Goal: Task Accomplishment & Management: Use online tool/utility

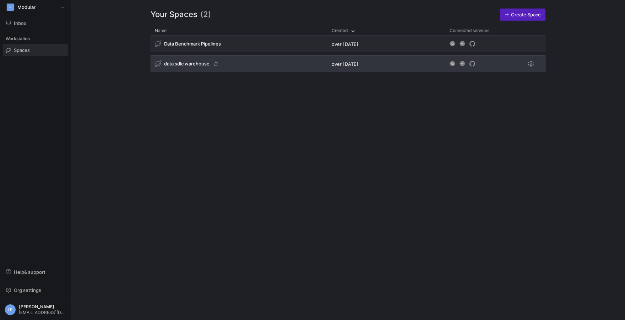
click at [186, 67] on div "data sdlc warehouse" at bounding box center [182, 63] width 55 height 6
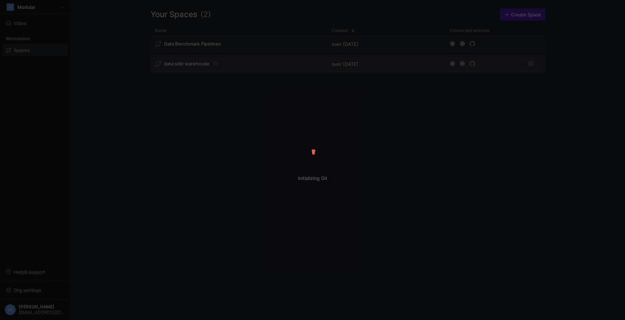
click at [186, 67] on div "Initializing Git" at bounding box center [312, 160] width 625 height 320
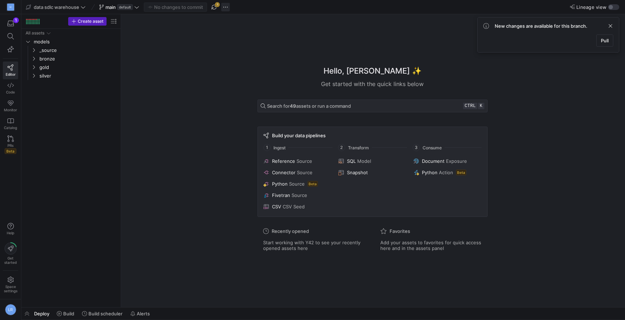
click at [226, 9] on span "button" at bounding box center [225, 7] width 9 height 9
click at [214, 14] on div at bounding box center [312, 160] width 625 height 320
click at [217, 7] on span "button" at bounding box center [214, 7] width 9 height 9
click at [137, 6] on icon at bounding box center [136, 7] width 5 height 5
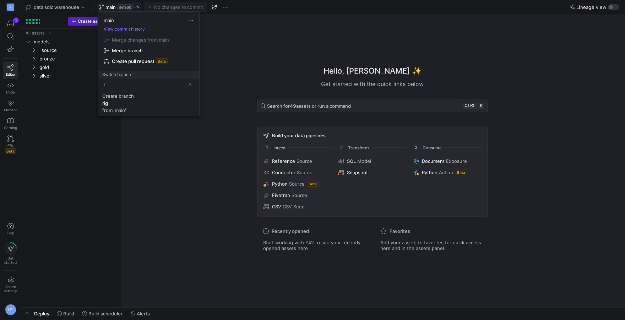
type input "r"
type input "test"
click at [132, 88] on div "test" at bounding box center [144, 83] width 81 height 11
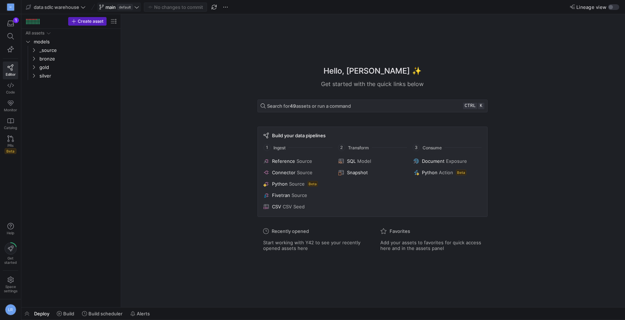
click at [223, 84] on div "Hello, Lindsay ✨ Get started with the quick links below Search for 49 assets or…" at bounding box center [372, 160] width 497 height 293
click at [222, 157] on div "Hello, Lindsay ✨ Get started with the quick links below Search for 49 assets or…" at bounding box center [372, 160] width 497 height 293
click at [107, 4] on span at bounding box center [119, 7] width 43 height 9
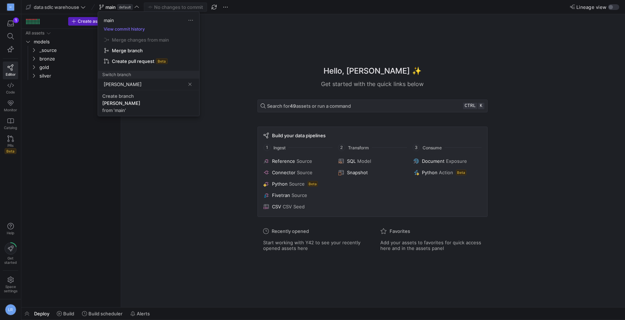
type input "riggs"
click at [214, 6] on div at bounding box center [312, 160] width 625 height 320
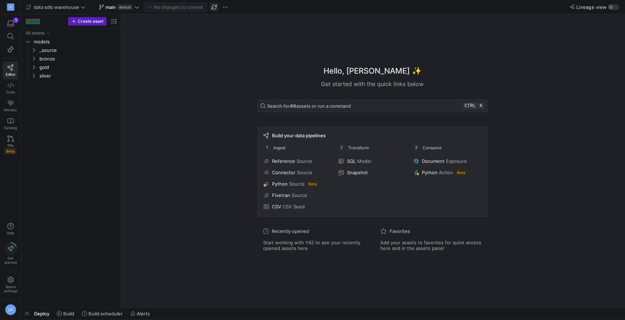
click at [214, 7] on span "button" at bounding box center [214, 7] width 9 height 9
click at [112, 5] on span "main" at bounding box center [110, 7] width 10 height 6
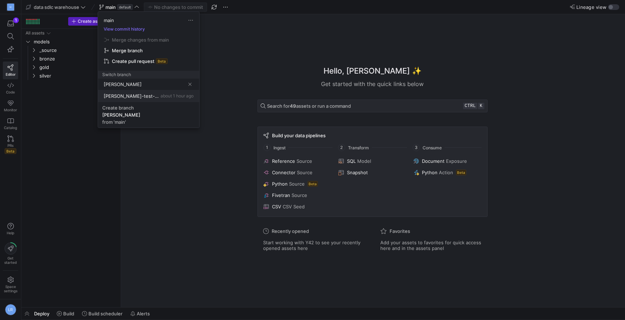
type input "riggs"
click at [131, 97] on span "[PERSON_NAME]-test-fixing-incomplete-schema" at bounding box center [131, 96] width 55 height 6
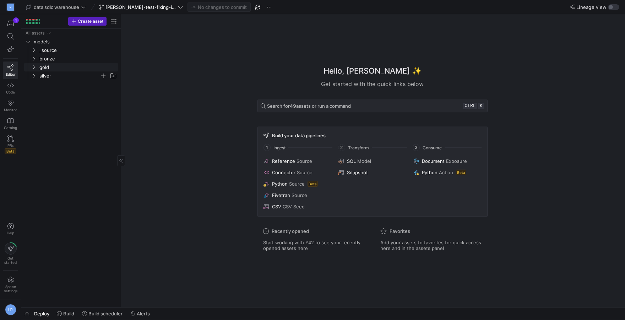
click at [50, 75] on span "silver" at bounding box center [69, 76] width 60 height 8
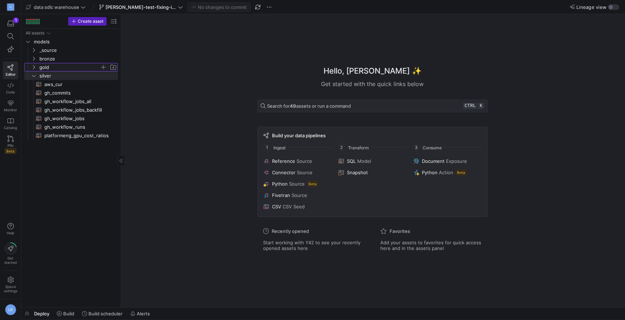
click at [48, 70] on span "gold" at bounding box center [69, 67] width 60 height 8
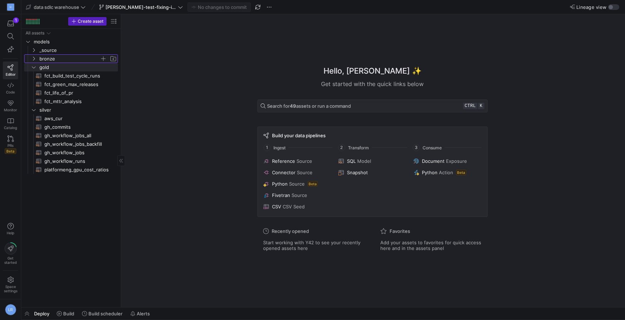
click at [49, 61] on span "bronze" at bounding box center [69, 59] width 60 height 8
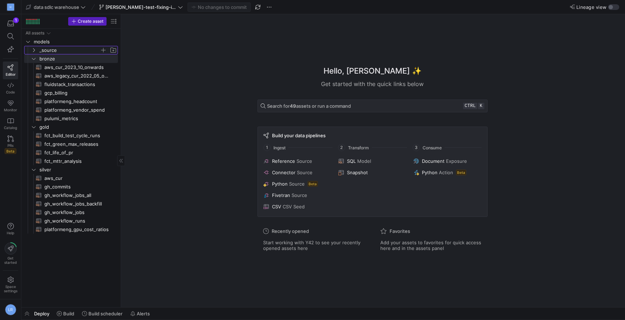
click at [84, 49] on span "_source" at bounding box center [69, 50] width 60 height 8
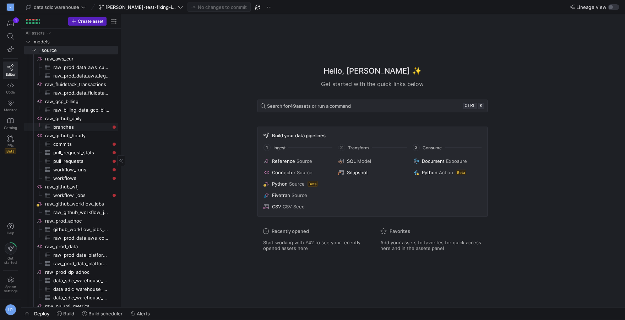
click at [84, 128] on span "branches​​​​​​​​​" at bounding box center [81, 127] width 56 height 8
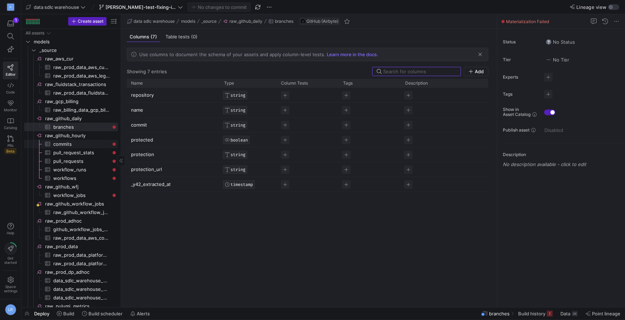
click at [74, 146] on span "commits​​​​​​​​​" at bounding box center [81, 144] width 56 height 8
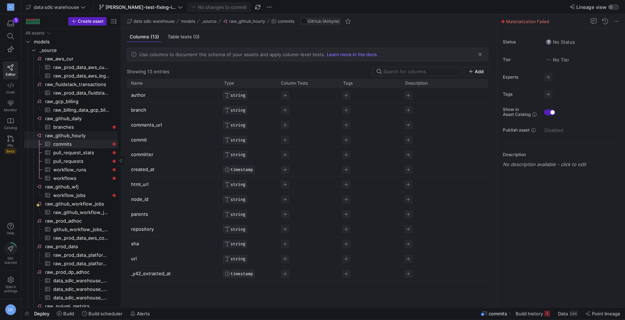
click at [69, 139] on span "raw_github_hourly​​​​​​​​" at bounding box center [81, 135] width 72 height 8
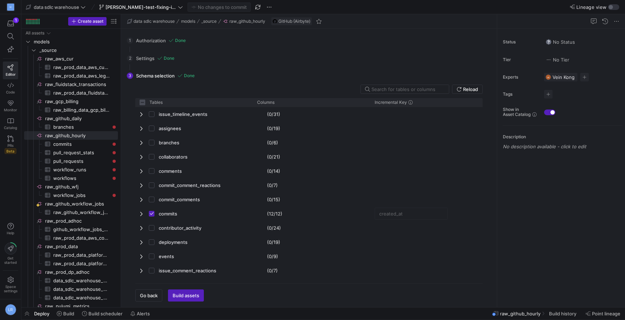
click at [182, 316] on div "Deploy Build Build scheduler Alerts raw_github_hourly Build history Point linea…" at bounding box center [323, 313] width 604 height 12
checkbox input "false"
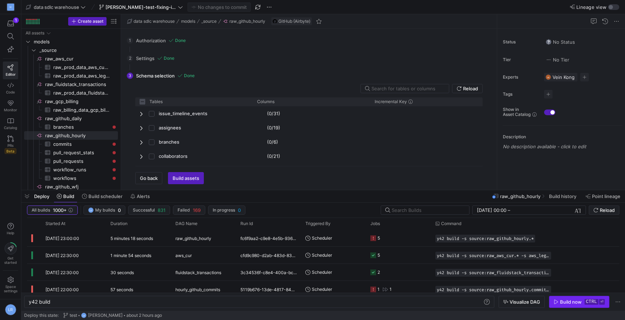
click at [565, 302] on div "Build now" at bounding box center [571, 302] width 22 height 6
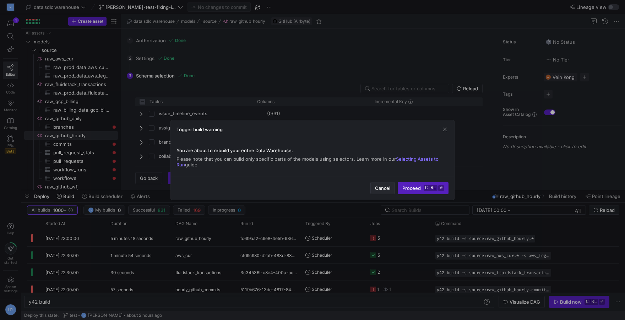
click at [380, 189] on span "Cancel" at bounding box center [382, 188] width 15 height 6
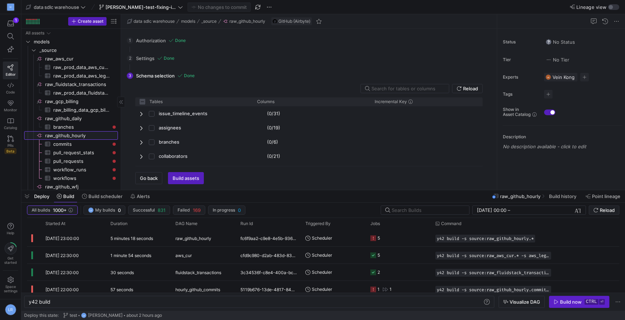
click at [82, 136] on span "raw_github_hourly​​​​​​​​" at bounding box center [81, 135] width 72 height 8
click at [183, 178] on span "Build assets" at bounding box center [186, 178] width 27 height 6
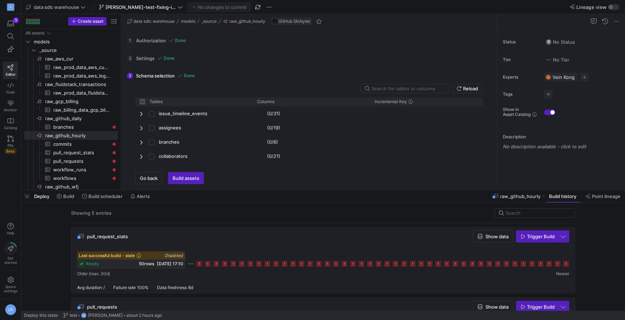
scroll to position [166, 0]
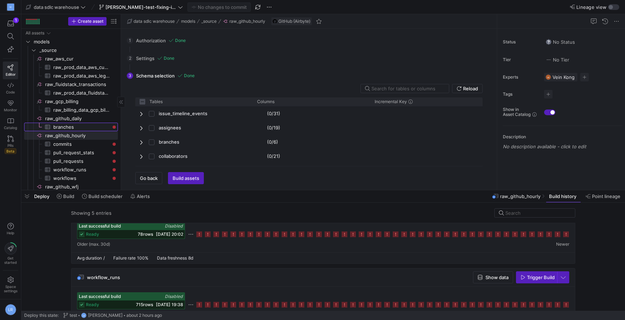
click at [81, 127] on span "branches​​​​​​​​​" at bounding box center [81, 127] width 56 height 8
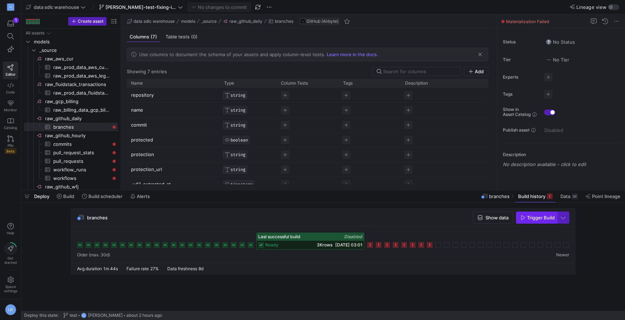
click at [527, 222] on span "button" at bounding box center [536, 217] width 40 height 11
click at [522, 221] on span "button" at bounding box center [536, 217] width 40 height 11
click at [380, 292] on cdk-virtual-scroll-viewport "branches Show data Trigger Build" at bounding box center [323, 259] width 604 height 102
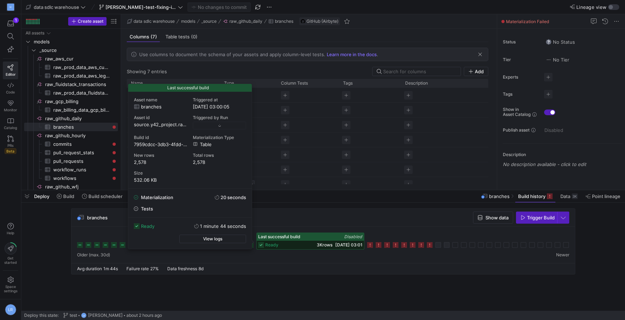
click at [353, 246] on span "27/08/25, 03:01" at bounding box center [348, 244] width 27 height 5
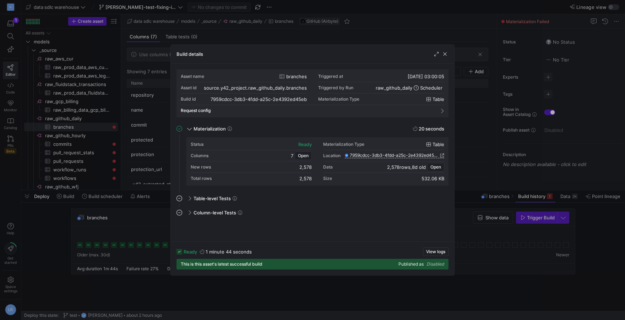
click at [522, 300] on div at bounding box center [312, 160] width 625 height 320
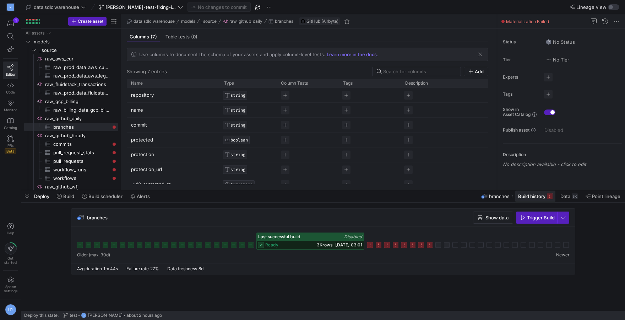
click at [544, 194] on span "Build history" at bounding box center [531, 196] width 27 height 6
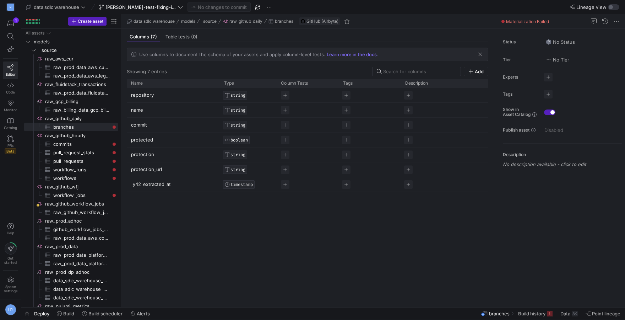
click at [159, 315] on div "Deploy Build Build scheduler Alerts branches Build history Data 3K Point lineage" at bounding box center [323, 313] width 604 height 12
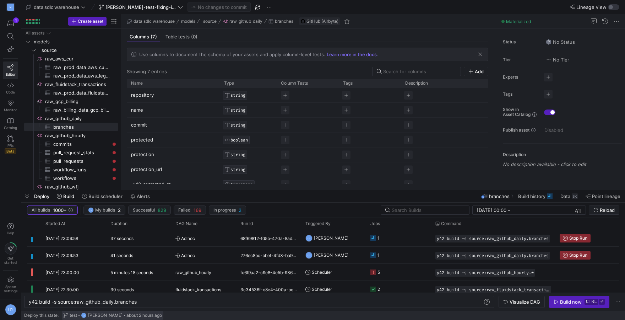
click at [80, 315] on span "LR Lindsay Riggs" at bounding box center [101, 315] width 47 height 6
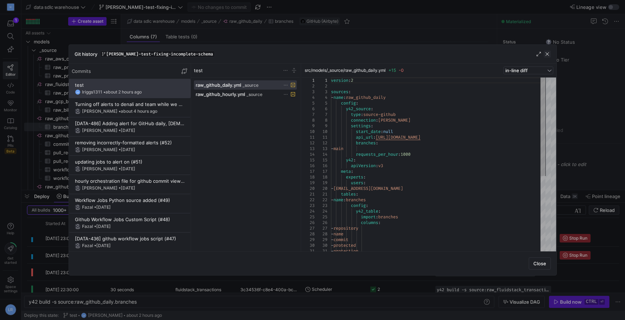
click at [547, 53] on span "button" at bounding box center [547, 53] width 7 height 7
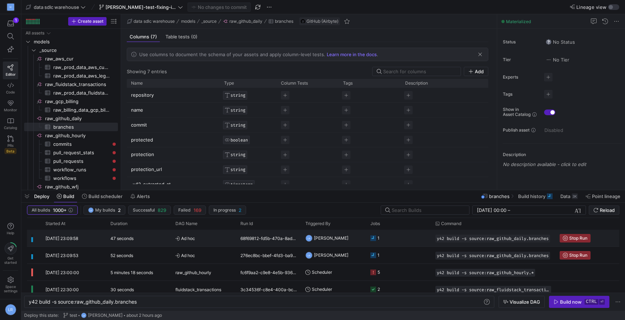
click at [224, 239] on span "Ad hoc" at bounding box center [203, 238] width 56 height 17
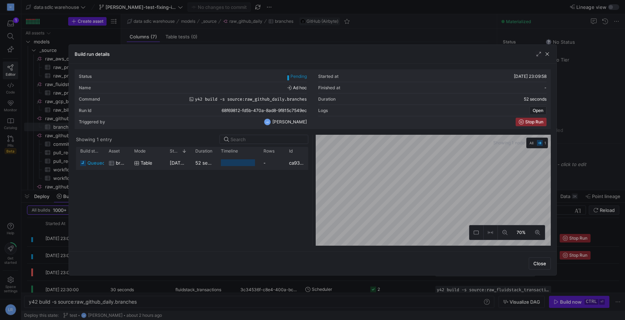
click at [232, 163] on div at bounding box center [238, 162] width 34 height 7
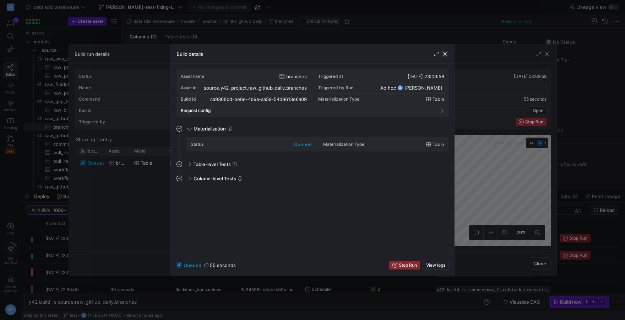
click at [444, 56] on span "button" at bounding box center [444, 53] width 7 height 7
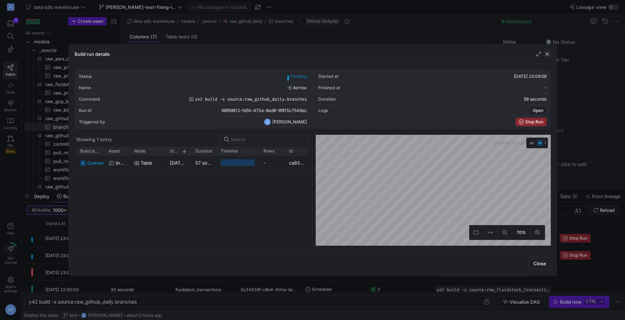
click at [548, 54] on span "button" at bounding box center [547, 53] width 7 height 7
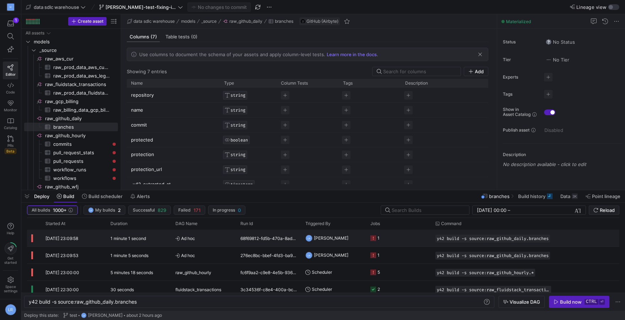
click at [395, 241] on y42-job-status-cell-renderer "1" at bounding box center [398, 238] width 56 height 16
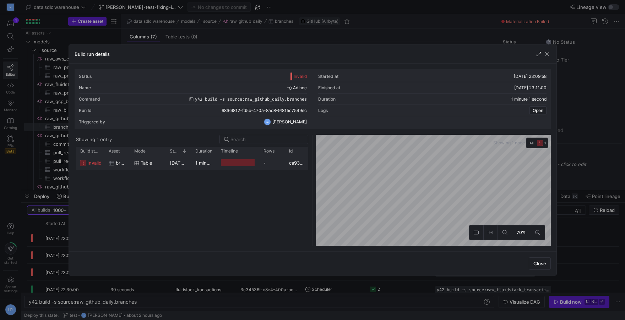
click at [236, 164] on div at bounding box center [238, 162] width 34 height 7
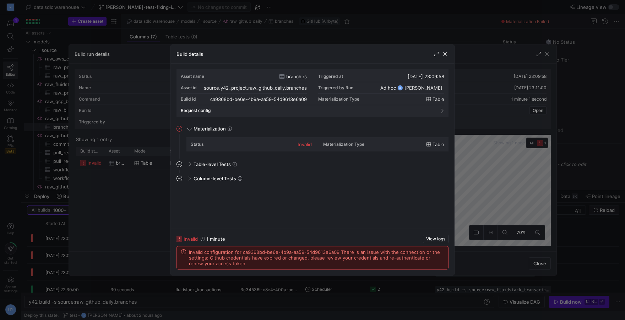
click at [130, 241] on div at bounding box center [312, 160] width 625 height 320
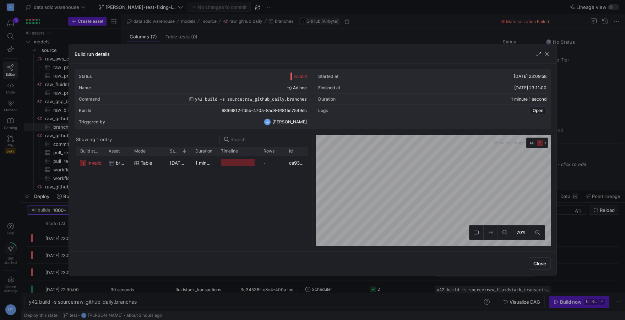
click at [166, 207] on div "invalid branches Table 04/09/25, 23:09:58 1 minute - ca9368bd-be6e-4b9a-aa59-54…" at bounding box center [192, 201] width 232 height 90
click at [241, 279] on div at bounding box center [312, 160] width 625 height 320
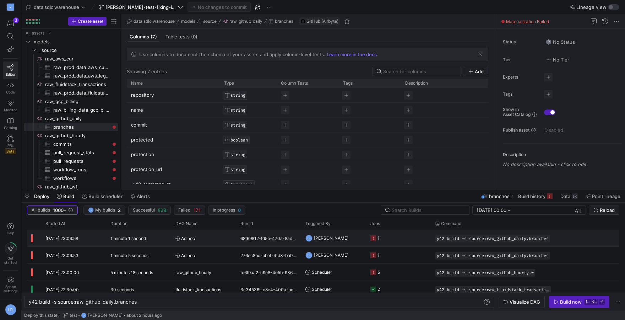
click at [397, 243] on y42-job-status-cell-renderer "1" at bounding box center [398, 238] width 56 height 16
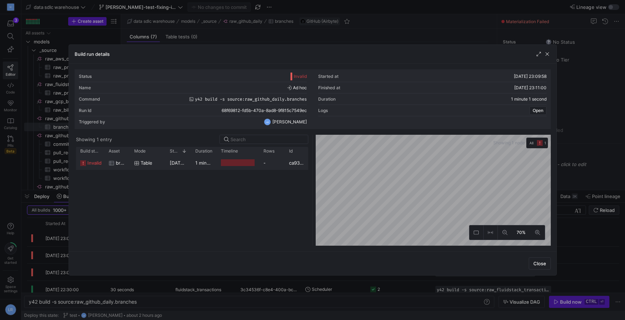
click at [220, 169] on div at bounding box center [238, 163] width 43 height 14
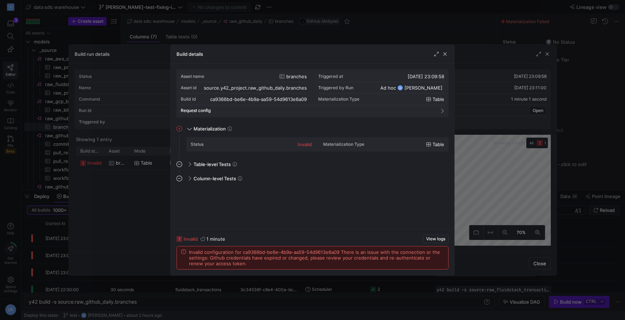
drag, startPoint x: 241, startPoint y: 266, endPoint x: 190, endPoint y: 253, distance: 52.3
click at [189, 253] on div "Invalid configuration for ca9368bd-be6e-4b9a-aa59-54d9613e6a09 There is an issu…" at bounding box center [312, 257] width 263 height 17
copy span "Invalid configuration for ca9368bd-be6e-4b9a-aa59-54d9613e6a09 There is an issu…"
drag, startPoint x: 210, startPoint y: 253, endPoint x: 244, endPoint y: 150, distance: 108.7
click at [167, 234] on div at bounding box center [312, 160] width 625 height 320
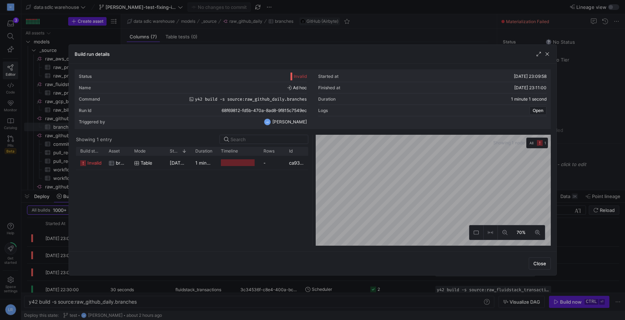
click at [146, 232] on div "invalid branches Table 04/09/25, 23:09:58 1 minute - ca9368bd-be6e-4b9a-aa59-54…" at bounding box center [192, 201] width 232 height 90
click at [547, 55] on span "button" at bounding box center [547, 53] width 7 height 7
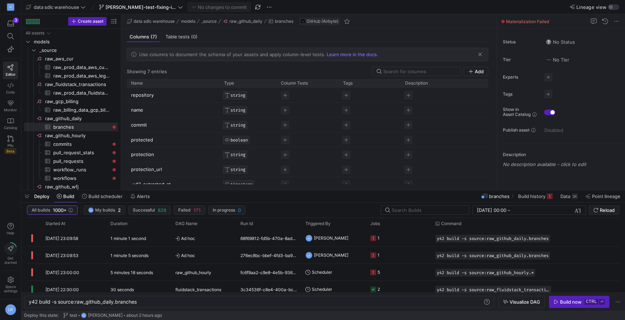
scroll to position [7, 0]
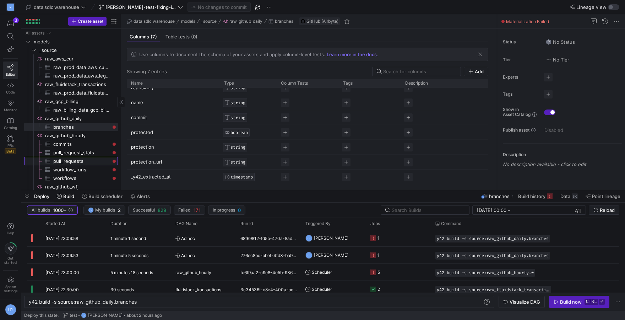
click at [73, 159] on span "pull_requests​​​​​​​​​" at bounding box center [81, 161] width 56 height 8
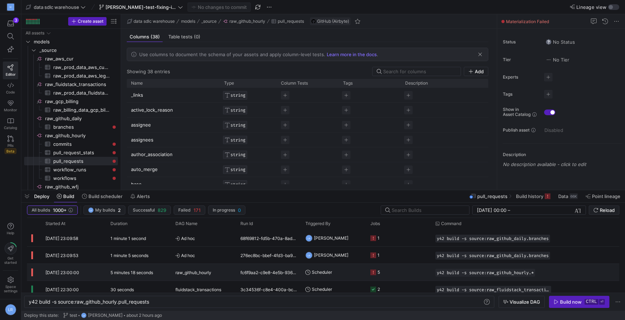
click at [221, 271] on div "raw_github_hourly" at bounding box center [203, 272] width 56 height 17
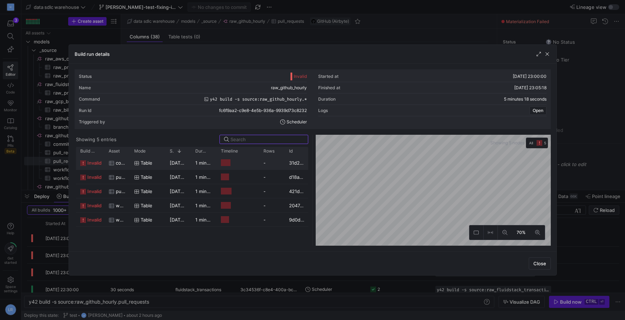
click at [85, 161] on icon at bounding box center [83, 163] width 6 height 6
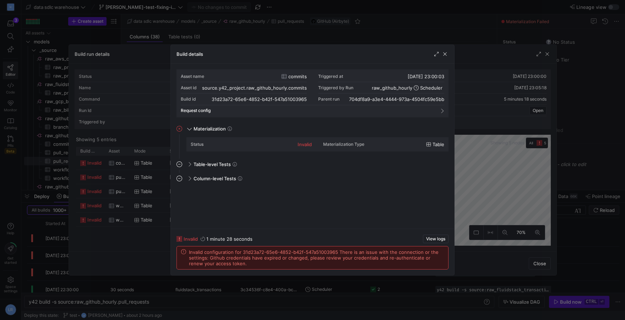
click at [571, 262] on div at bounding box center [312, 160] width 625 height 320
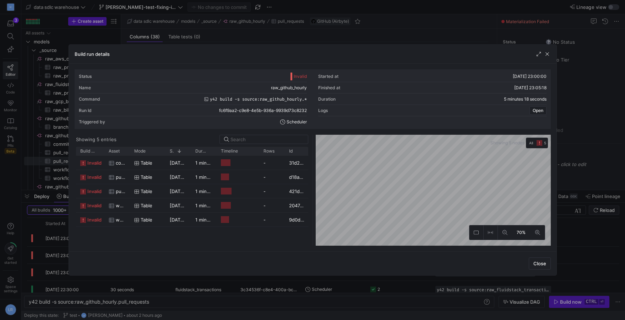
click at [227, 287] on div at bounding box center [312, 160] width 625 height 320
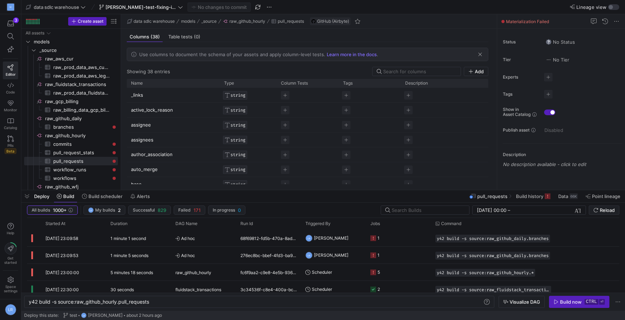
scroll to position [31, 0]
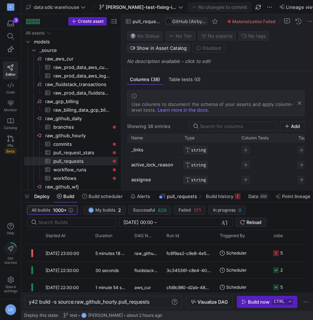
click at [236, 21] on span "Materialization Failed" at bounding box center [253, 21] width 43 height 5
click at [212, 196] on span "Build history" at bounding box center [219, 196] width 27 height 6
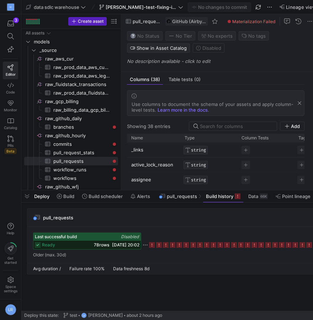
click at [186, 246] on rect at bounding box center [186, 245] width 6 height 6
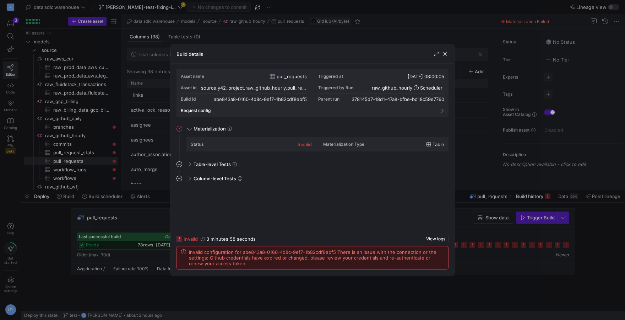
click at [470, 164] on div at bounding box center [312, 160] width 625 height 320
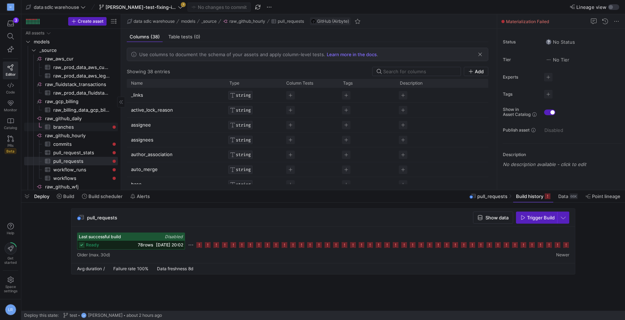
click at [76, 127] on span "branches​​​​​​​​​" at bounding box center [81, 127] width 56 height 8
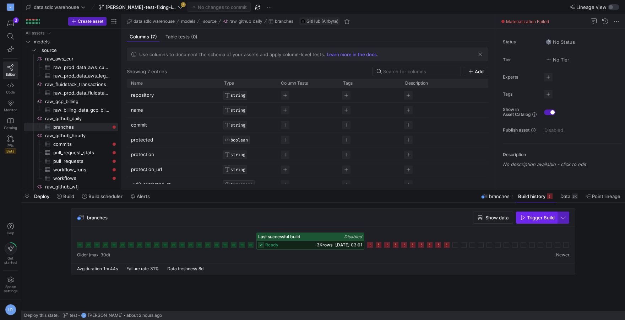
click at [545, 216] on span "Trigger Build" at bounding box center [541, 218] width 28 height 6
click at [523, 198] on span "Build history" at bounding box center [531, 196] width 27 height 6
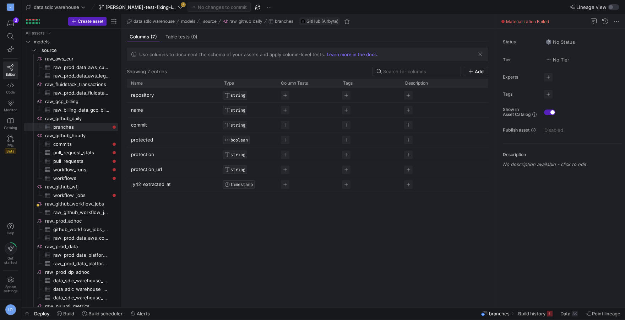
click at [221, 312] on div "Deploy Build Build scheduler Alerts branches Build history Data 3K Point lineage" at bounding box center [323, 313] width 604 height 12
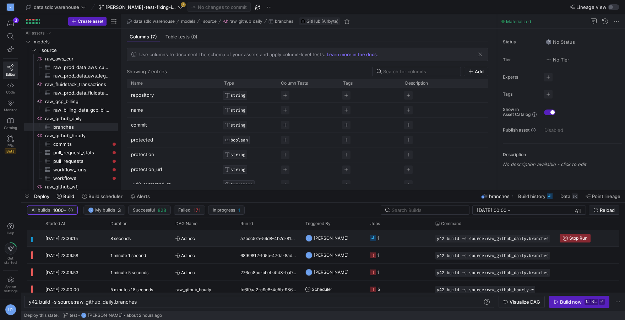
click at [412, 239] on y42-job-status-cell-renderer "1" at bounding box center [398, 238] width 56 height 16
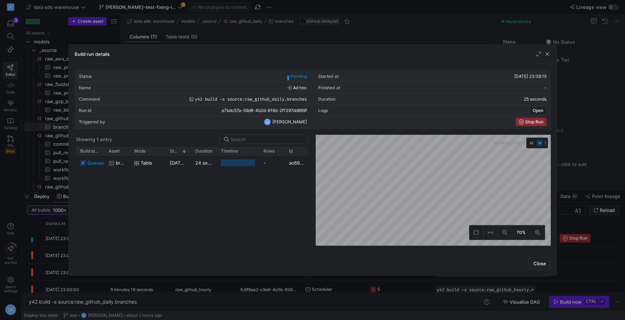
click at [585, 229] on div at bounding box center [312, 160] width 625 height 320
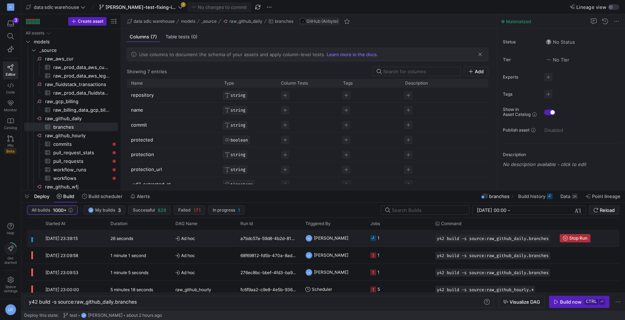
click at [571, 241] on span "Press SPACE to select this row." at bounding box center [575, 238] width 30 height 8
click at [173, 10] on span "[PERSON_NAME]-test-fixing-incomplete-schema" at bounding box center [140, 7] width 71 height 6
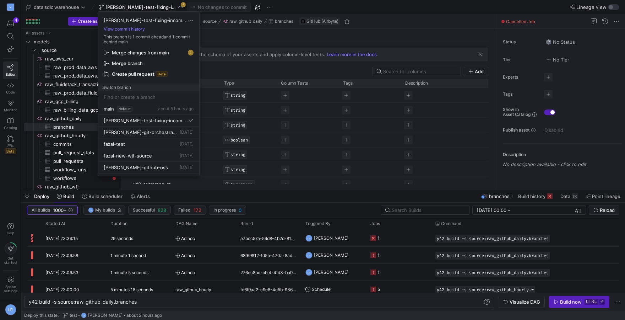
click at [574, 303] on div at bounding box center [312, 160] width 625 height 320
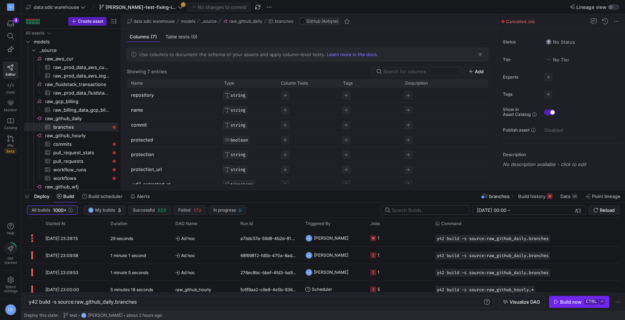
click at [571, 303] on div "Build now" at bounding box center [571, 302] width 22 height 6
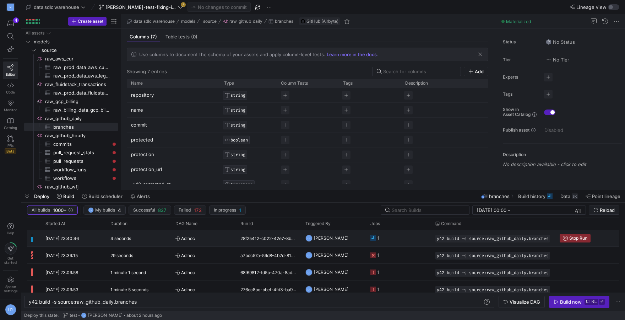
click at [408, 241] on y42-job-status-cell-renderer "1" at bounding box center [398, 238] width 56 height 16
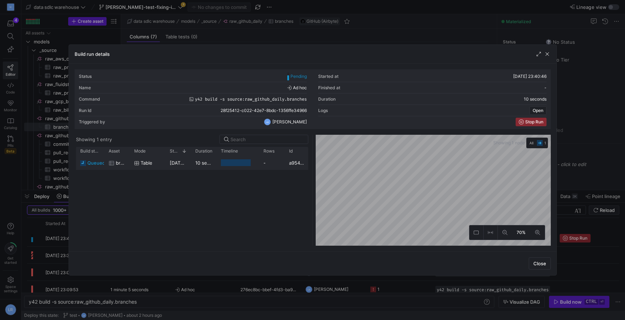
click at [100, 166] on span "queued" at bounding box center [96, 163] width 18 height 14
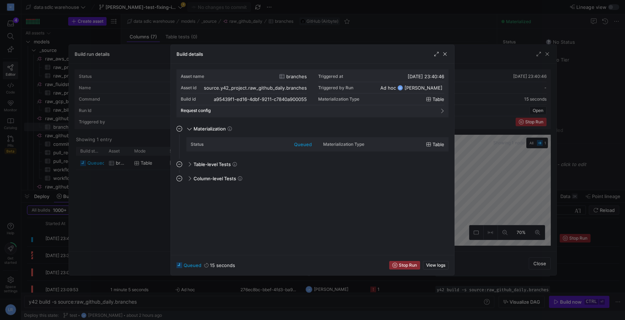
click at [381, 148] on div "Materialization Type Table" at bounding box center [383, 144] width 121 height 11
click at [444, 52] on span "button" at bounding box center [444, 53] width 7 height 7
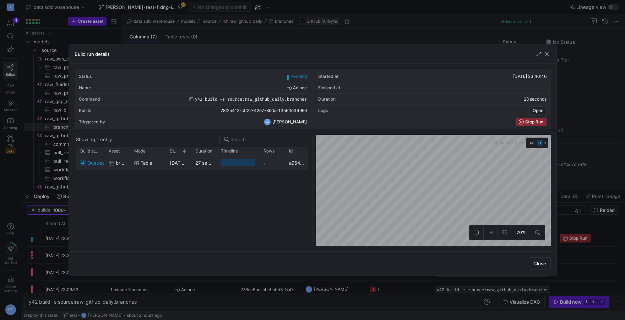
click at [90, 162] on span "queued" at bounding box center [96, 163] width 18 height 14
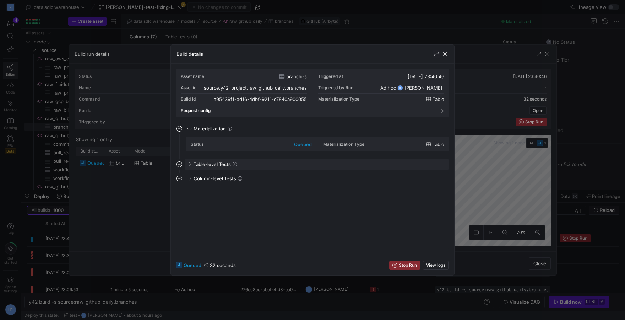
click at [263, 161] on div "Table-level Tests" at bounding box center [317, 163] width 264 height 11
click at [445, 57] on span "button" at bounding box center [444, 53] width 7 height 7
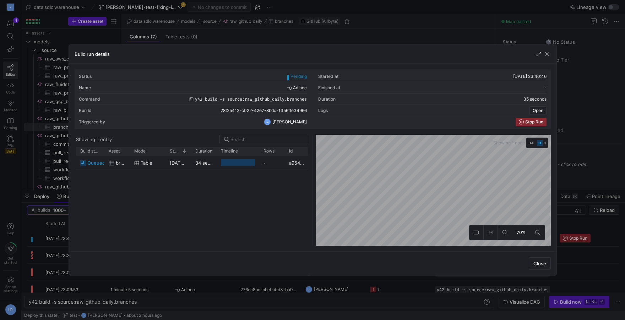
click at [595, 170] on div at bounding box center [312, 160] width 625 height 320
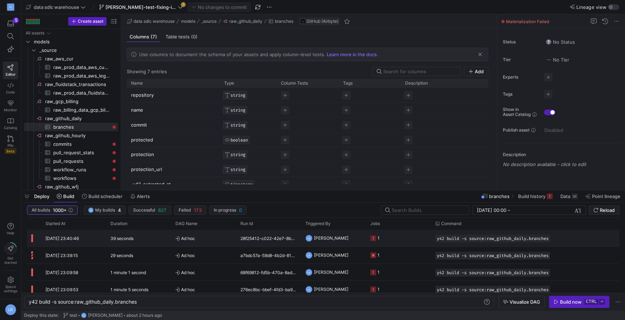
click at [205, 238] on span "Ad hoc" at bounding box center [203, 238] width 56 height 17
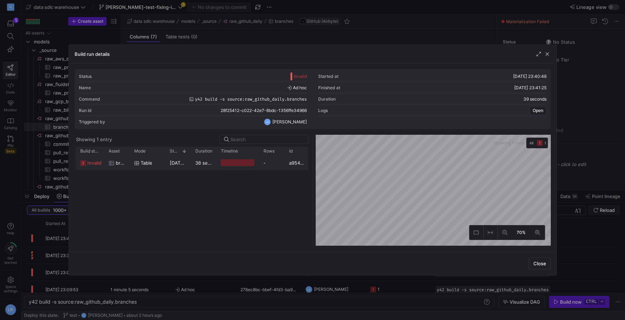
click at [97, 162] on span "invalid" at bounding box center [94, 163] width 14 height 14
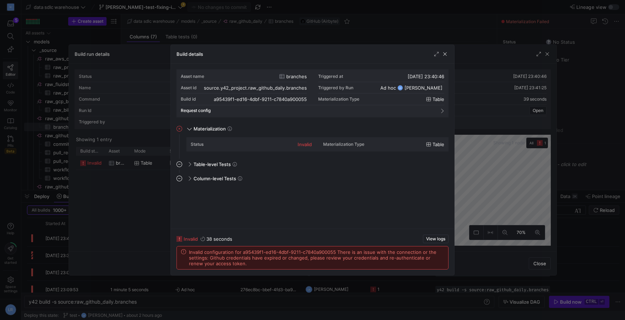
click at [151, 287] on div at bounding box center [312, 160] width 625 height 320
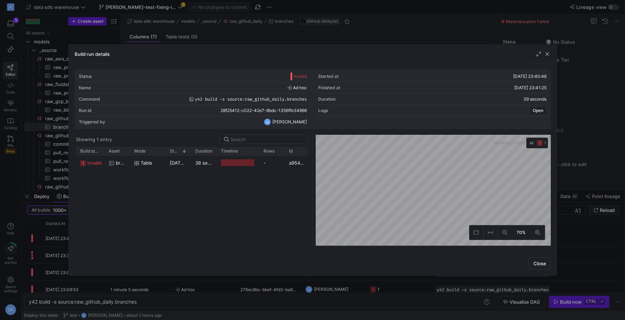
click at [141, 294] on div at bounding box center [312, 160] width 625 height 320
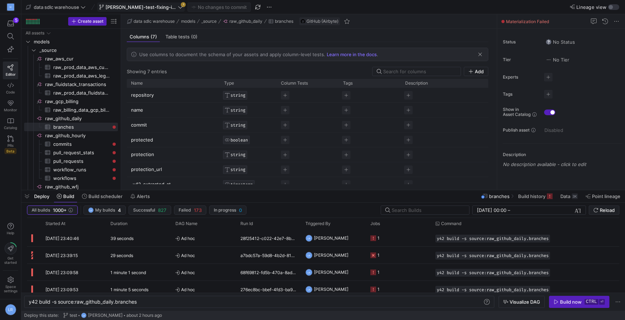
click at [178, 6] on span "[PERSON_NAME]-test-fixing-incomplete-schema" at bounding box center [141, 7] width 84 height 6
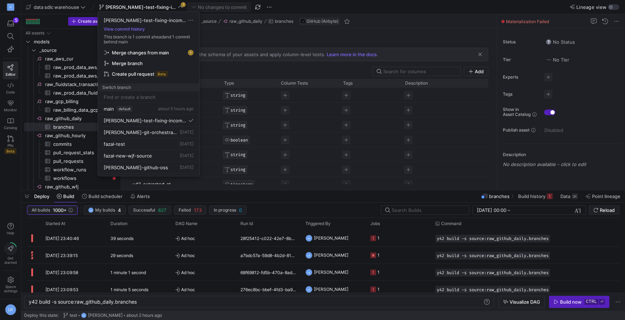
click at [12, 47] on div at bounding box center [312, 160] width 625 height 320
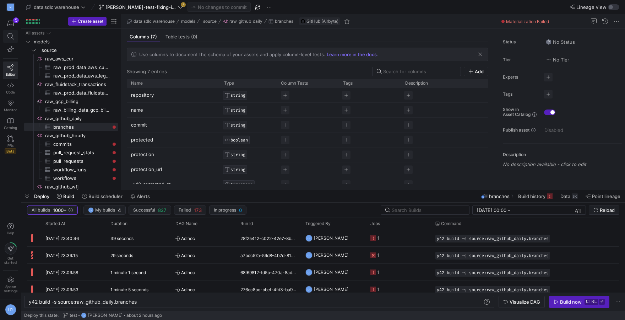
click at [8, 38] on icon at bounding box center [10, 36] width 6 height 6
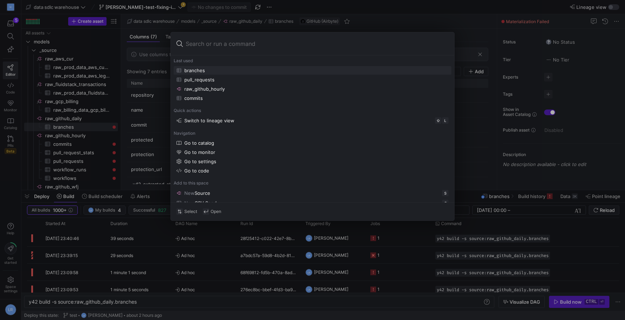
click at [10, 96] on div at bounding box center [312, 160] width 625 height 320
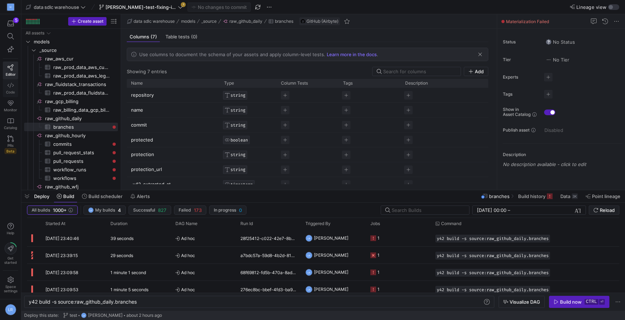
click at [9, 90] on span "Code" at bounding box center [10, 92] width 9 height 4
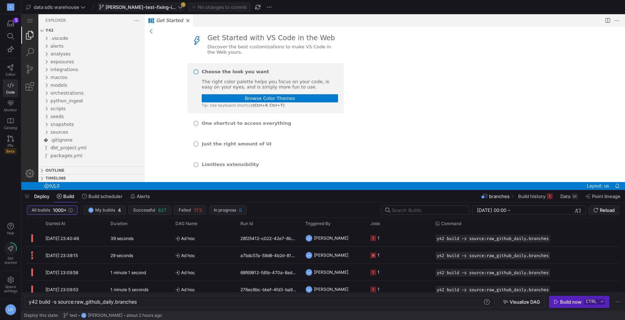
click at [174, 10] on span at bounding box center [141, 7] width 87 height 9
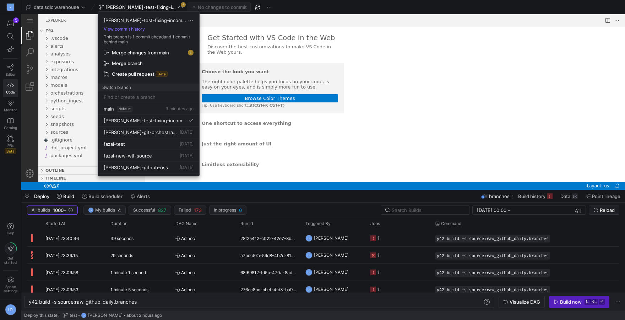
click at [274, 6] on div at bounding box center [312, 160] width 625 height 320
click at [271, 6] on span "button" at bounding box center [269, 7] width 9 height 9
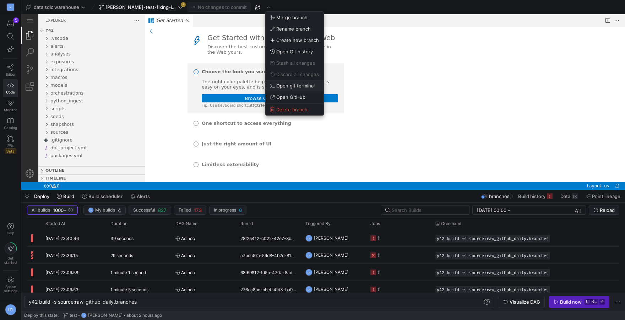
click at [302, 87] on span "Open git terminal" at bounding box center [295, 86] width 38 height 6
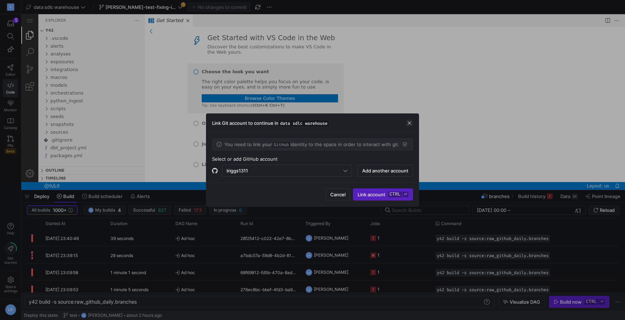
click at [409, 126] on span "button" at bounding box center [409, 122] width 7 height 7
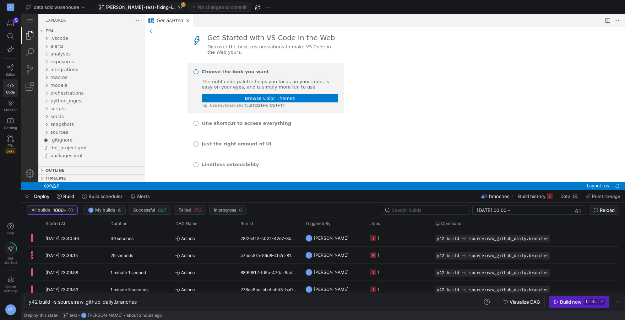
click at [167, 7] on span "[PERSON_NAME]-test-fixing-incomplete-schema" at bounding box center [140, 7] width 71 height 6
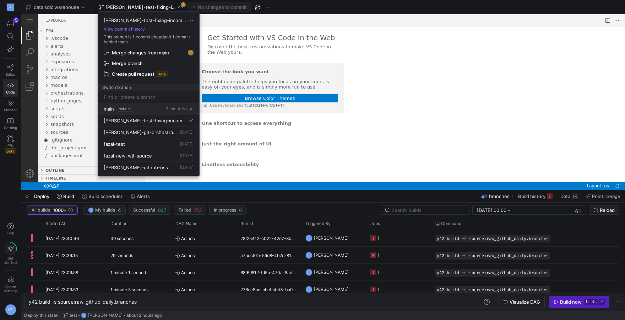
click at [126, 110] on span "default" at bounding box center [125, 109] width 16 height 6
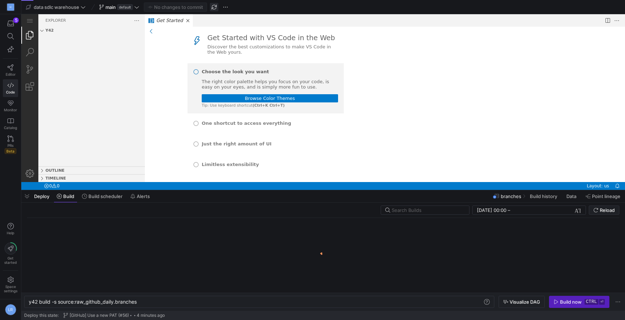
click at [213, 10] on span "button" at bounding box center [214, 7] width 9 height 9
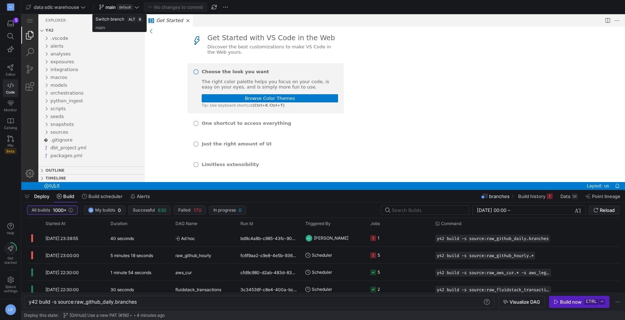
click at [135, 8] on icon at bounding box center [136, 7] width 5 height 5
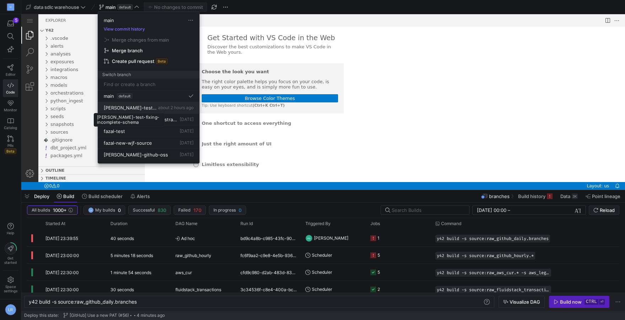
click at [147, 108] on span "[PERSON_NAME]-test-fixing-incomplete-schema" at bounding box center [130, 108] width 53 height 6
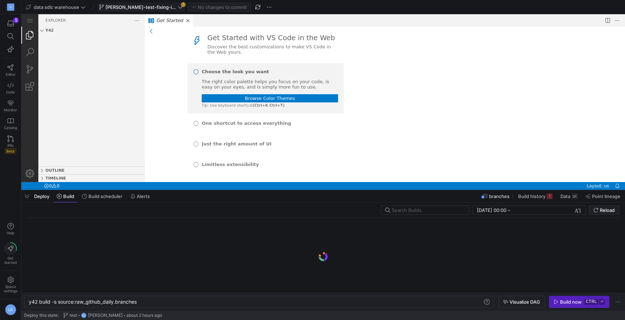
click at [138, 8] on span "[PERSON_NAME]-test-fixing-incomplete-schema" at bounding box center [140, 7] width 71 height 6
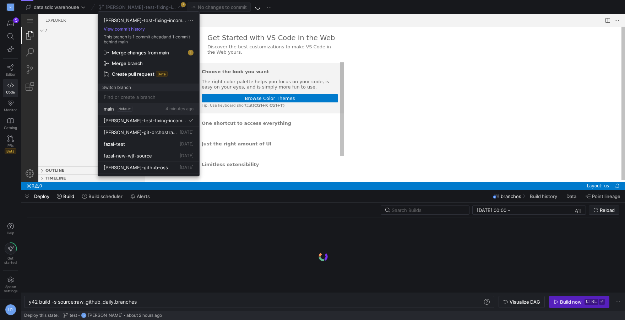
click at [152, 107] on div "main default 4 minutes ago" at bounding box center [149, 109] width 90 height 6
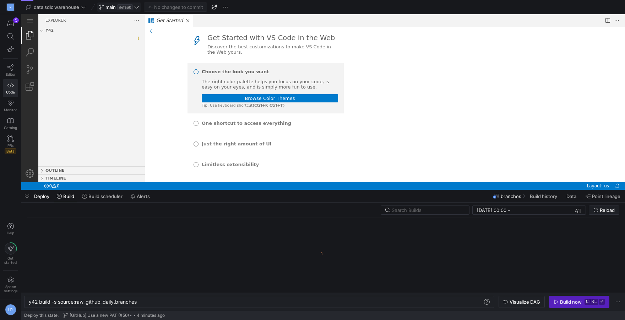
click at [139, 8] on icon at bounding box center [136, 7] width 5 height 5
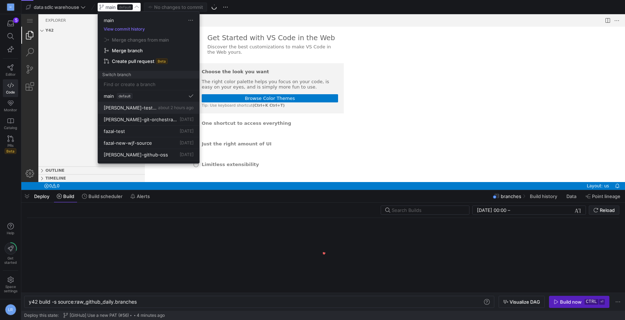
click at [150, 107] on span "[PERSON_NAME]-test-fixing-incomplete-schema" at bounding box center [130, 108] width 53 height 6
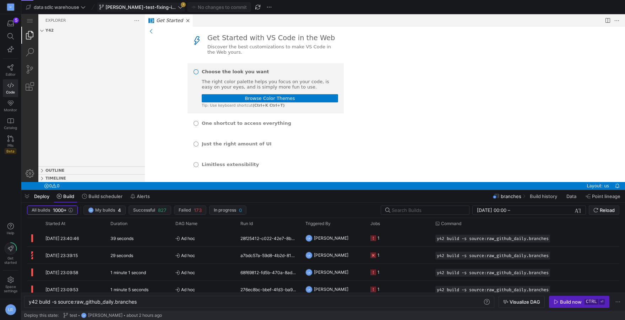
click at [181, 9] on icon at bounding box center [180, 7] width 5 height 5
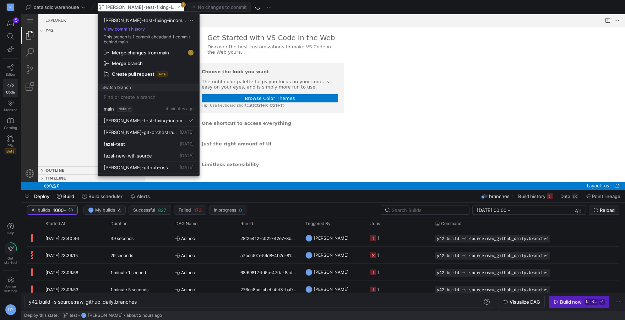
click at [181, 50] on span "Merge changes from main" at bounding box center [148, 53] width 89 height 6
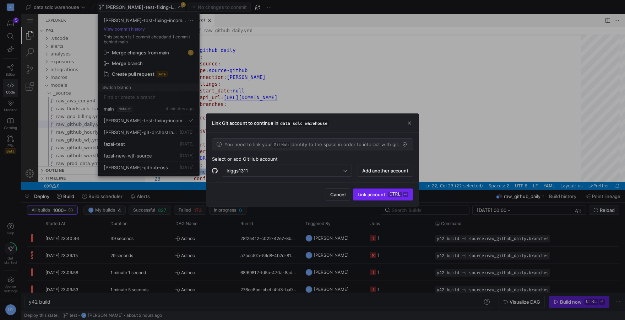
click at [380, 196] on span "Link account ctrl ⏎" at bounding box center [383, 194] width 51 height 6
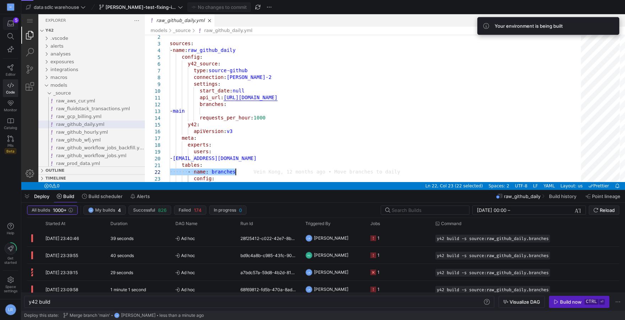
click at [10, 28] on span "button" at bounding box center [10, 23] width 15 height 12
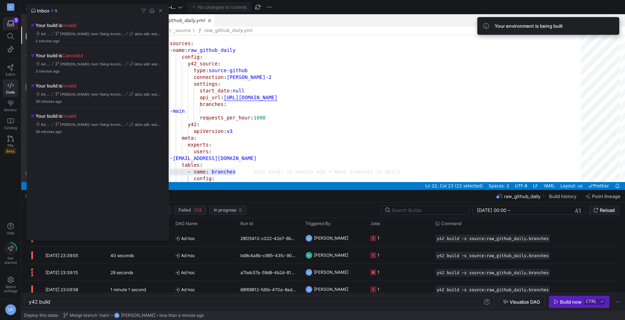
click at [11, 39] on div at bounding box center [312, 160] width 625 height 320
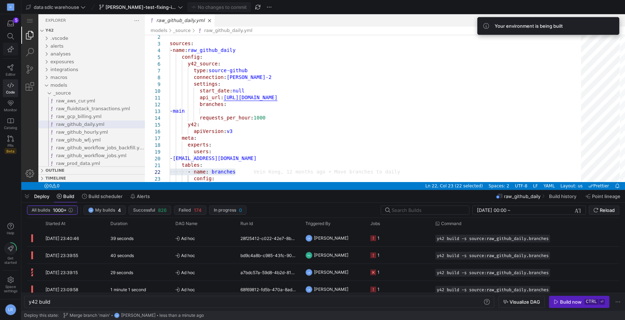
click at [10, 49] on icon "button" at bounding box center [10, 49] width 6 height 6
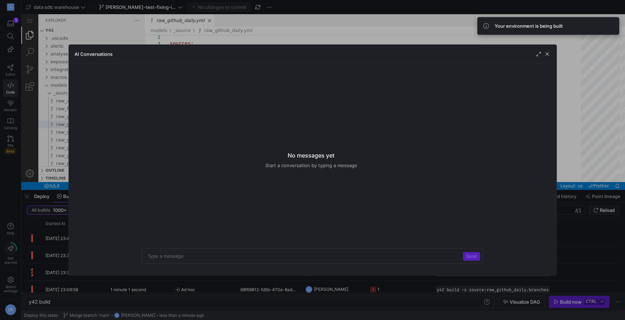
click at [7, 21] on div at bounding box center [312, 160] width 625 height 320
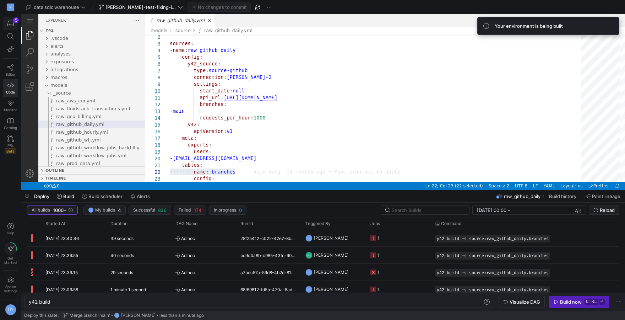
click at [10, 28] on span "button" at bounding box center [10, 23] width 15 height 12
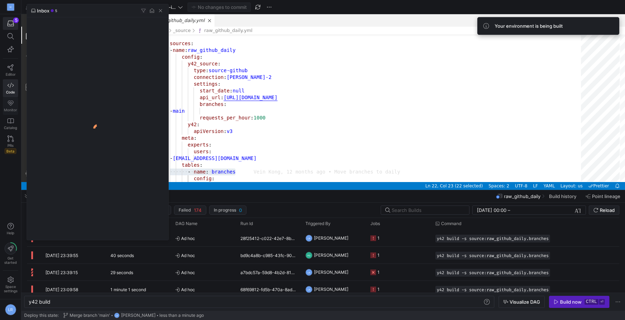
click at [10, 105] on div at bounding box center [312, 160] width 625 height 320
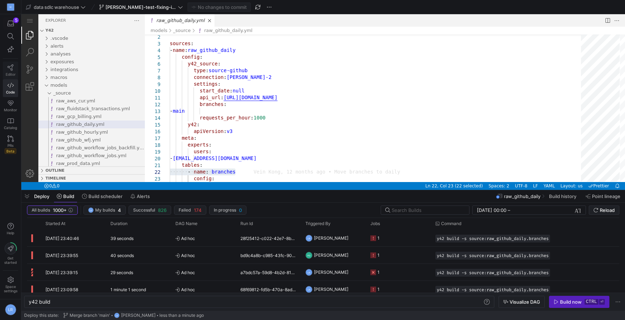
click at [9, 73] on span "Editor" at bounding box center [11, 74] width 10 height 4
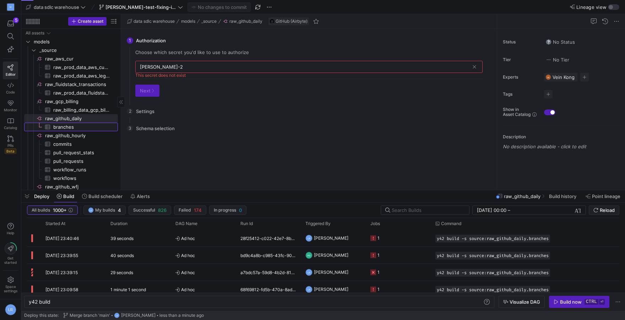
click at [70, 128] on span "branches​​​​​​​​​" at bounding box center [81, 127] width 56 height 8
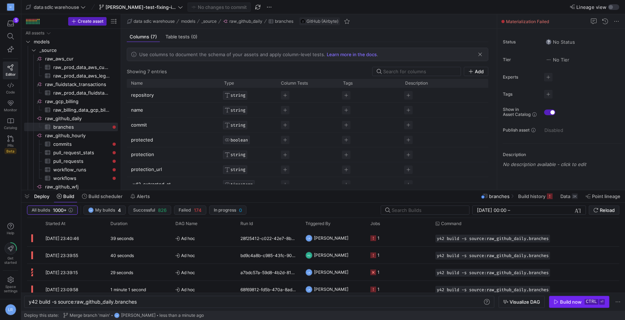
click at [573, 305] on span "button" at bounding box center [579, 301] width 60 height 11
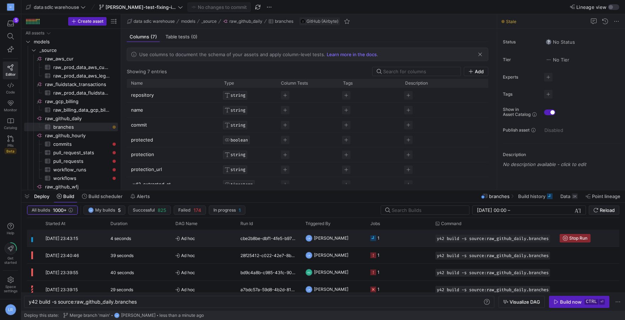
click at [224, 240] on span "Ad hoc" at bounding box center [203, 238] width 56 height 17
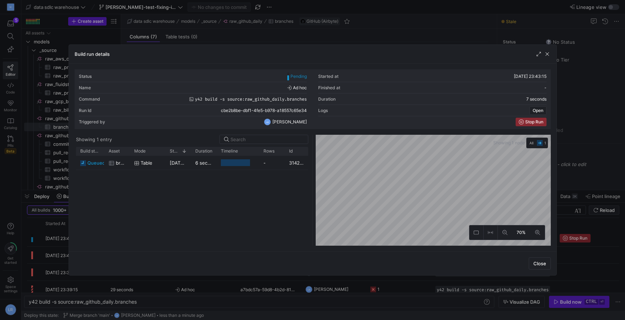
click at [252, 22] on div at bounding box center [312, 160] width 625 height 320
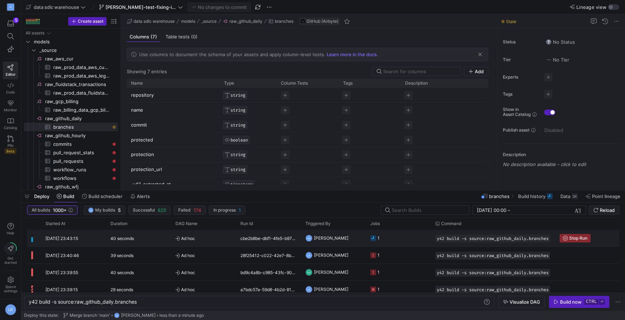
click at [139, 240] on div "40 seconds" at bounding box center [138, 237] width 65 height 17
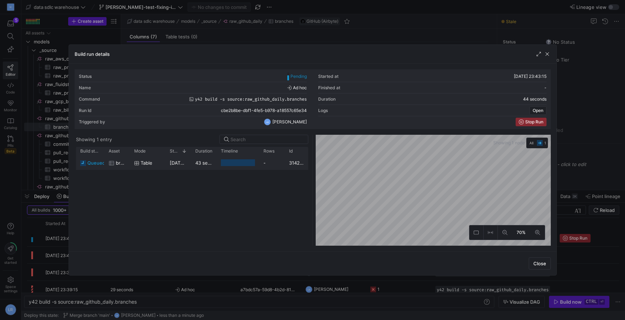
click at [90, 163] on span "queued" at bounding box center [96, 163] width 18 height 14
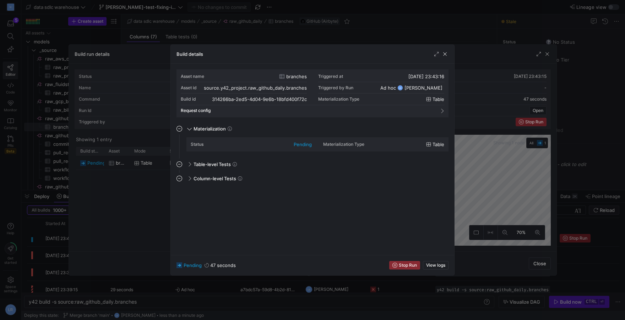
click at [257, 148] on div "Status pending" at bounding box center [251, 144] width 121 height 11
click at [220, 147] on div "Status pending" at bounding box center [251, 144] width 121 height 11
click at [271, 131] on div "Materialization" at bounding box center [317, 128] width 264 height 11
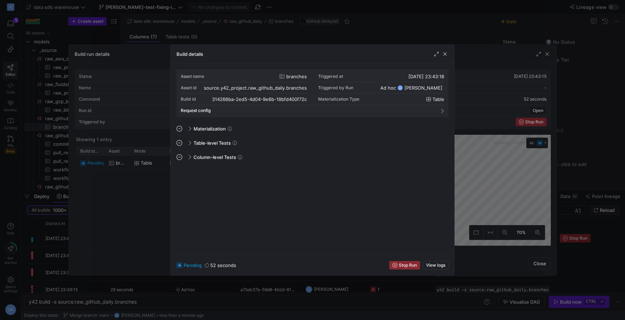
click at [91, 223] on div at bounding box center [312, 160] width 625 height 320
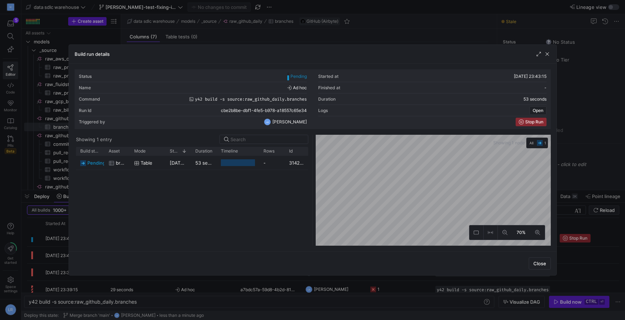
click at [50, 243] on div at bounding box center [312, 160] width 625 height 320
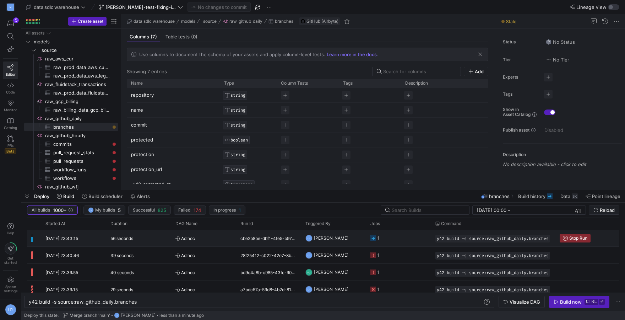
click at [212, 243] on span "Ad hoc" at bounding box center [203, 238] width 56 height 17
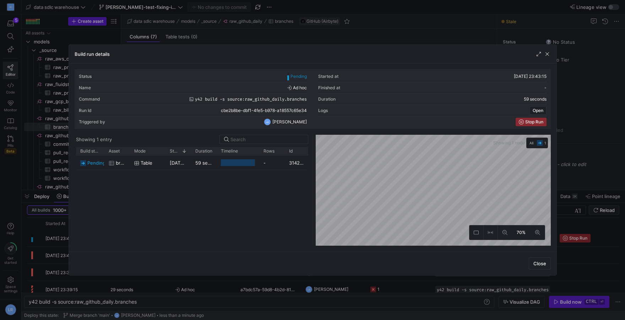
click at [216, 299] on div at bounding box center [312, 160] width 625 height 320
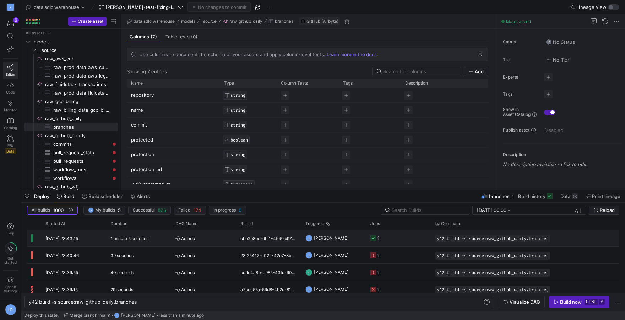
click at [208, 240] on span "Ad hoc" at bounding box center [203, 238] width 56 height 17
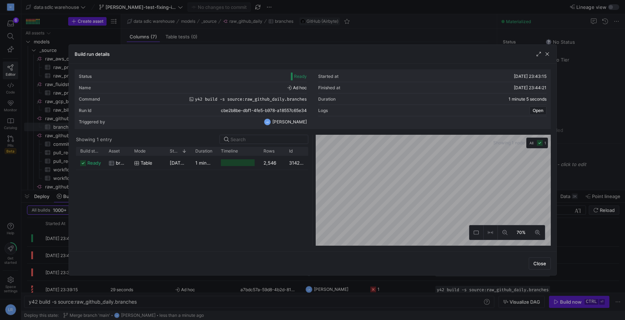
click at [264, 29] on div at bounding box center [312, 160] width 625 height 320
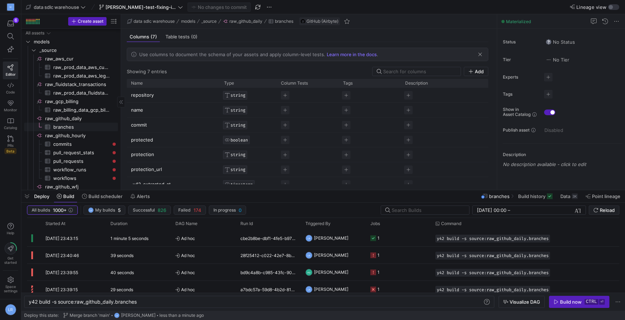
scroll to position [33, 0]
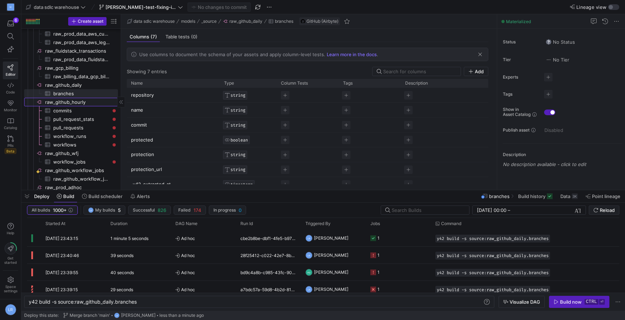
click at [72, 106] on link "raw_github_hourly​​​​​​​​" at bounding box center [71, 102] width 94 height 9
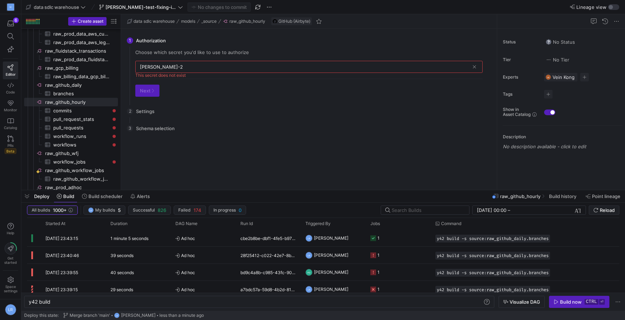
click at [205, 174] on div "There is no data to select from. Please configure the settings first. Go back B…" at bounding box center [309, 160] width 359 height 48
click at [572, 305] on span "button" at bounding box center [579, 301] width 60 height 11
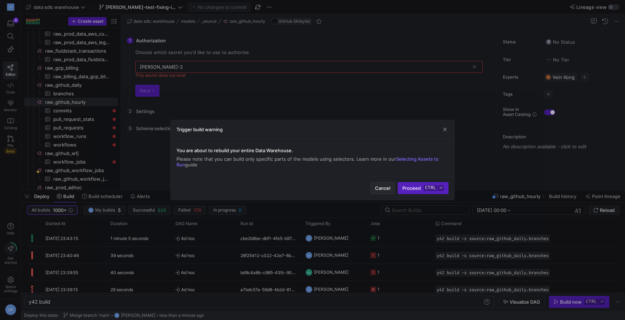
click at [377, 189] on span "Cancel" at bounding box center [382, 188] width 15 height 6
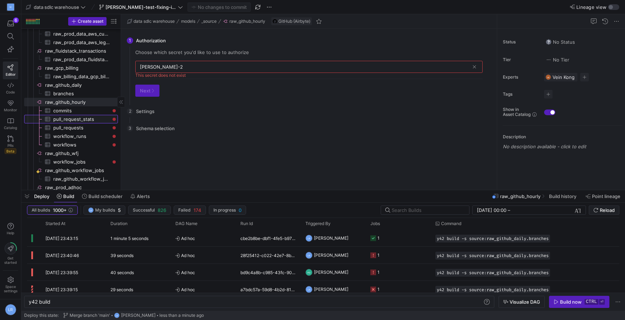
click at [76, 115] on link "pull_request_stats​​​​​​​​​" at bounding box center [71, 119] width 94 height 9
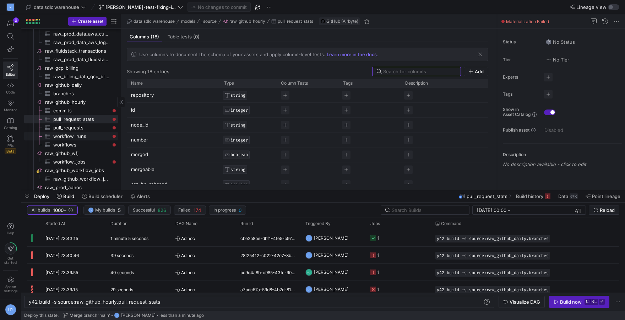
click at [79, 139] on span "workflow_runs​​​​​​​​​" at bounding box center [81, 136] width 56 height 8
click at [69, 162] on span "workflow_jobs​​​​​​​​​" at bounding box center [81, 162] width 56 height 8
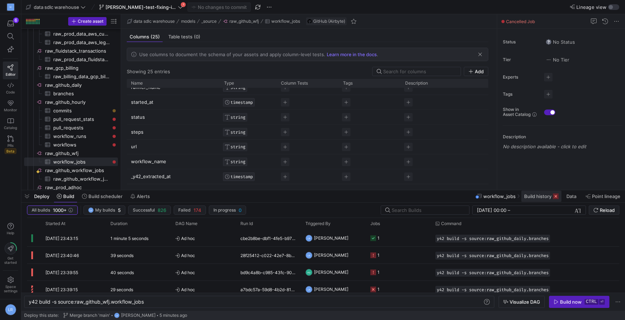
click at [540, 194] on span "Build history" at bounding box center [537, 196] width 27 height 6
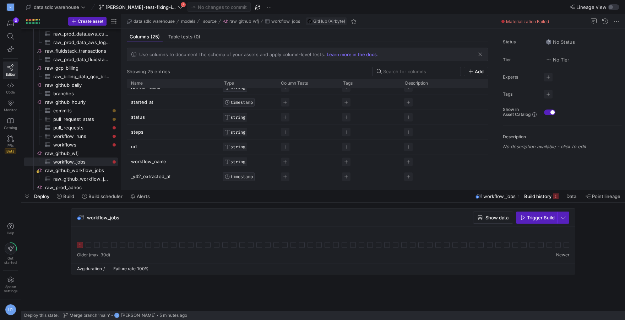
click at [49, 246] on div "workflow_jobs Show data Trigger Build" at bounding box center [321, 243] width 601 height 70
click at [57, 154] on span "raw_github_wfj​​​​​​​​" at bounding box center [81, 153] width 72 height 8
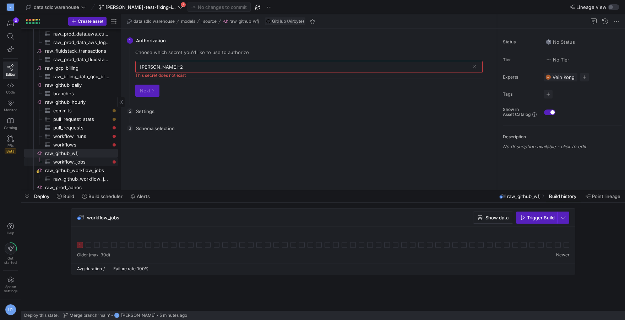
click at [68, 162] on span "workflow_jobs​​​​​​​​​" at bounding box center [81, 162] width 56 height 8
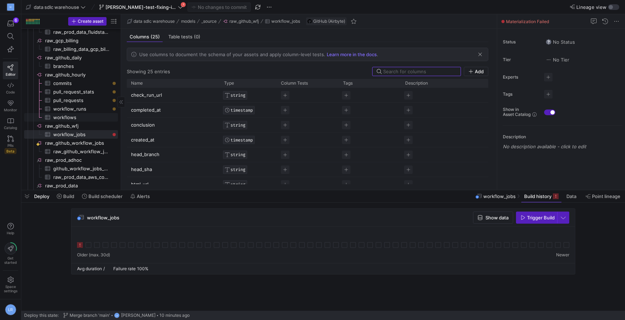
scroll to position [66, 0]
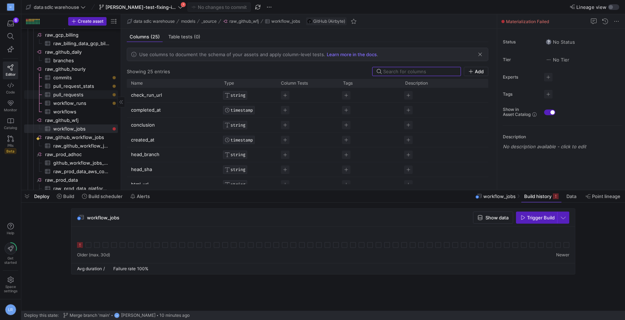
click at [77, 96] on span "pull_requests​​​​​​​​​" at bounding box center [81, 95] width 56 height 8
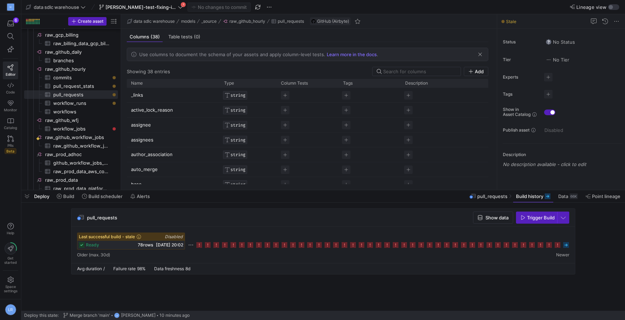
click at [557, 245] on icon at bounding box center [558, 245] width 6 height 6
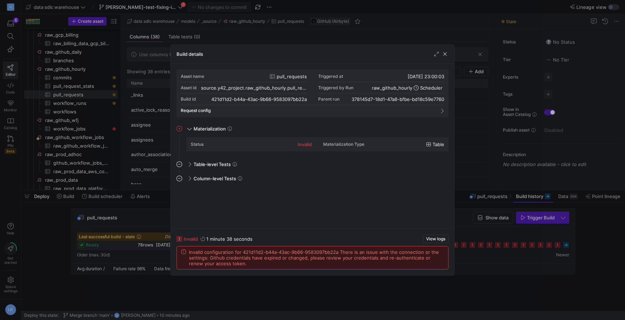
click at [323, 291] on div at bounding box center [312, 160] width 625 height 320
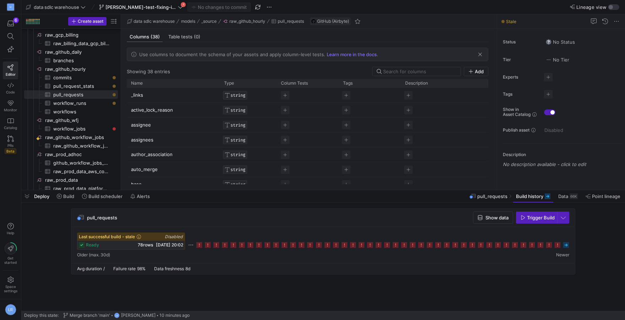
click at [552, 243] on icon at bounding box center [549, 245] width 6 height 6
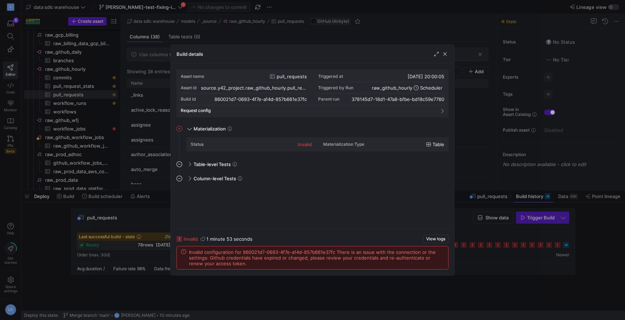
click at [297, 305] on div at bounding box center [312, 160] width 625 height 320
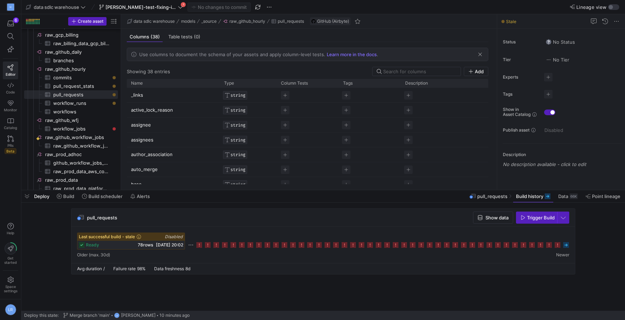
click at [541, 246] on icon at bounding box center [541, 245] width 6 height 6
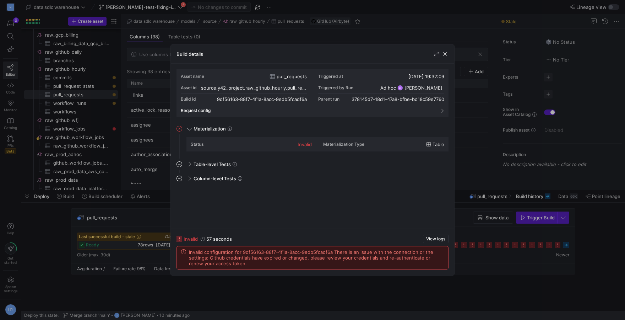
click at [329, 281] on div at bounding box center [312, 160] width 625 height 320
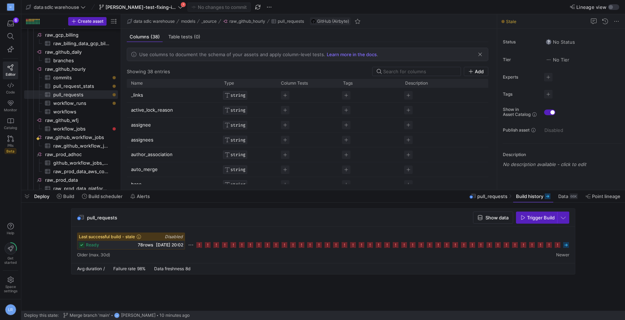
click at [532, 244] on icon at bounding box center [532, 245] width 6 height 6
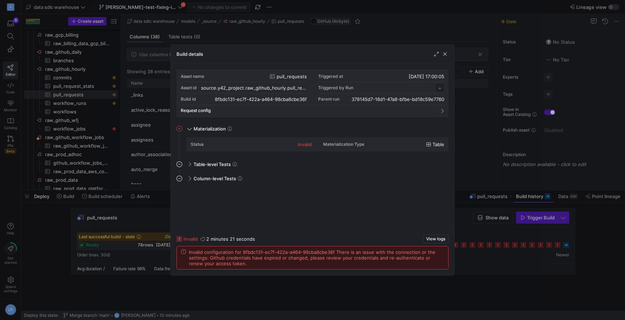
click at [232, 288] on div at bounding box center [312, 160] width 625 height 320
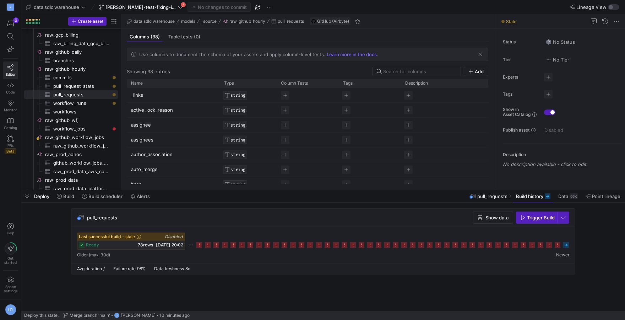
click at [498, 246] on icon at bounding box center [498, 245] width 6 height 6
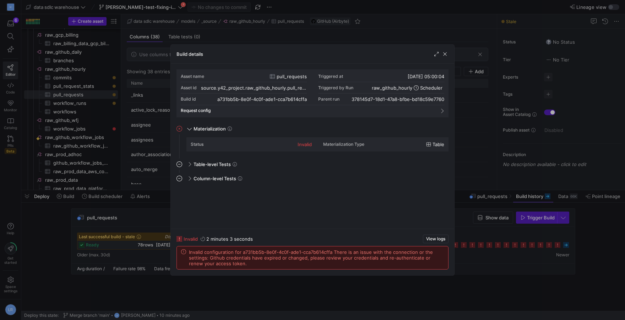
click at [311, 289] on div at bounding box center [312, 160] width 625 height 320
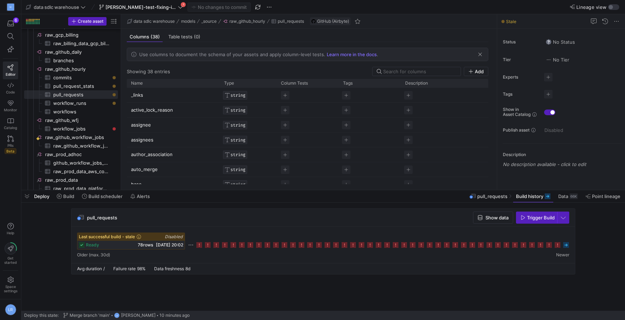
click at [481, 245] on icon at bounding box center [481, 245] width 6 height 6
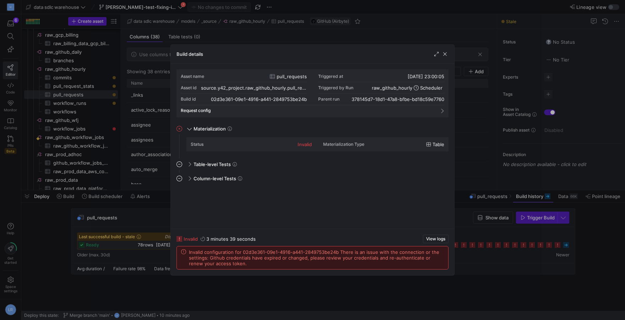
click at [340, 293] on div at bounding box center [312, 160] width 625 height 320
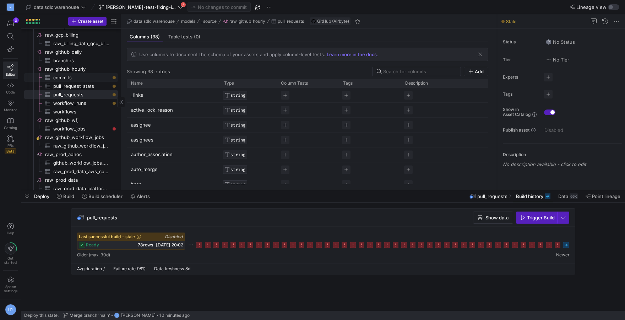
click at [78, 79] on span "commits​​​​​​​​​" at bounding box center [81, 78] width 56 height 8
click at [70, 114] on span "workflows​​​​​​​​​" at bounding box center [81, 112] width 56 height 8
